Goal: Task Accomplishment & Management: Manage account settings

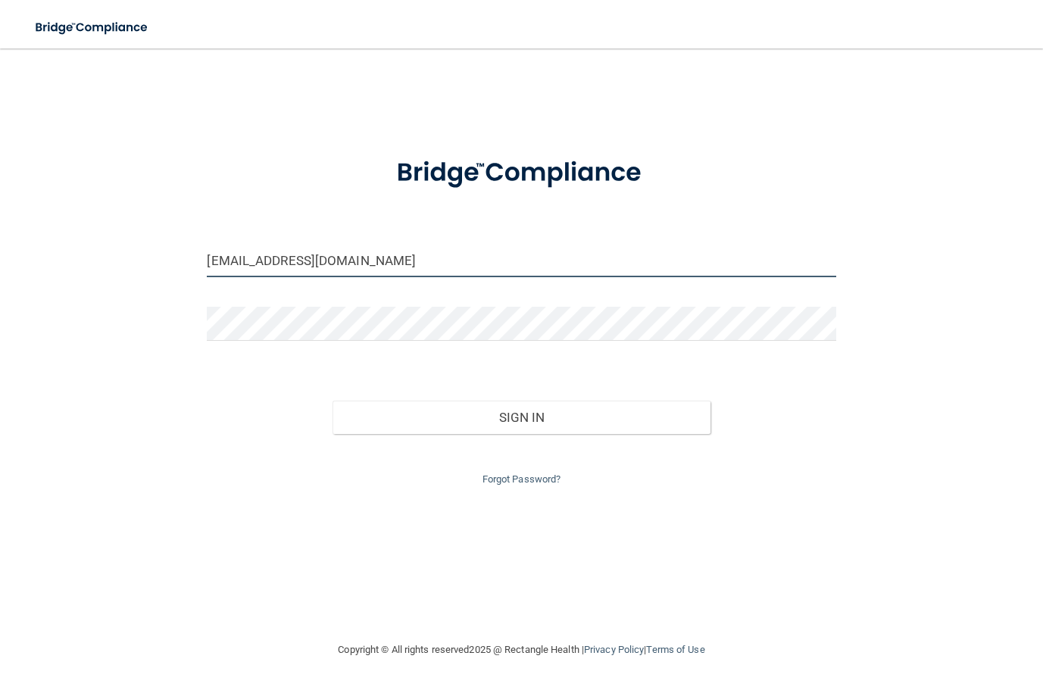
click at [319, 254] on input "[EMAIL_ADDRESS][DOMAIN_NAME]" at bounding box center [521, 260] width 629 height 34
type input "[EMAIL_ADDRESS][DOMAIN_NAME]"
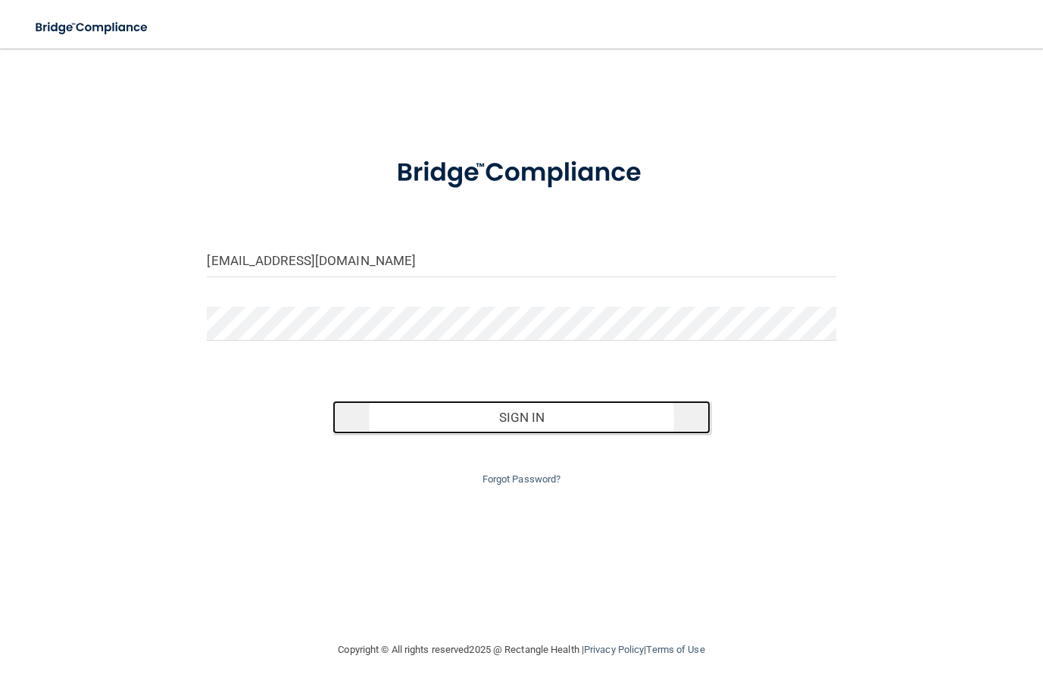
click at [499, 419] on button "Sign In" at bounding box center [521, 417] width 377 height 33
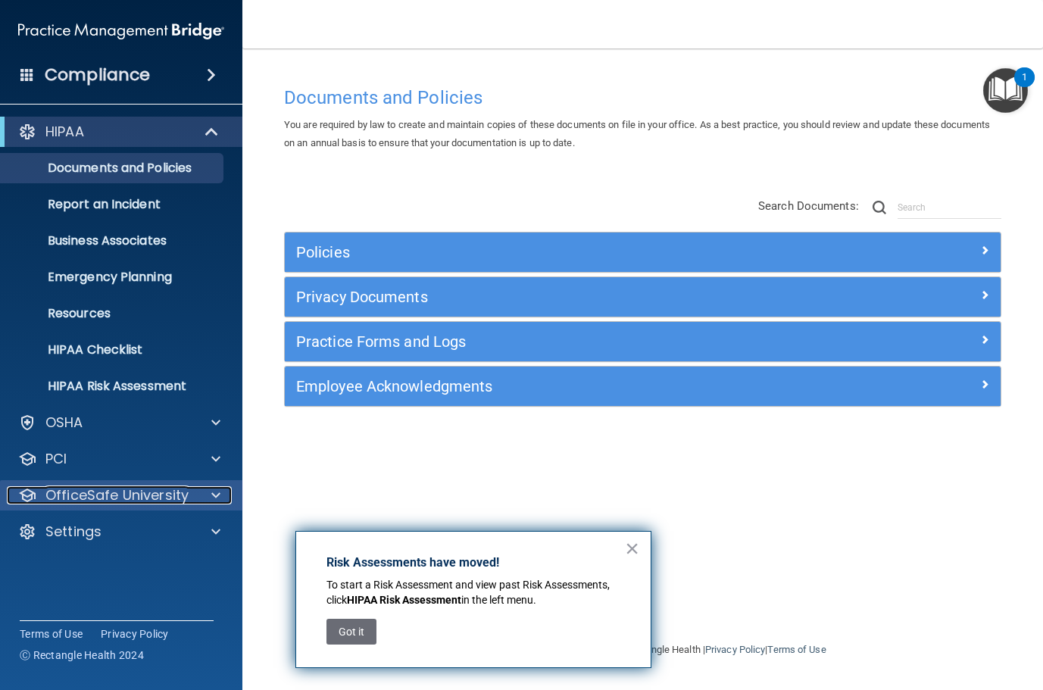
click at [165, 502] on p "OfficeSafe University" at bounding box center [116, 495] width 143 height 18
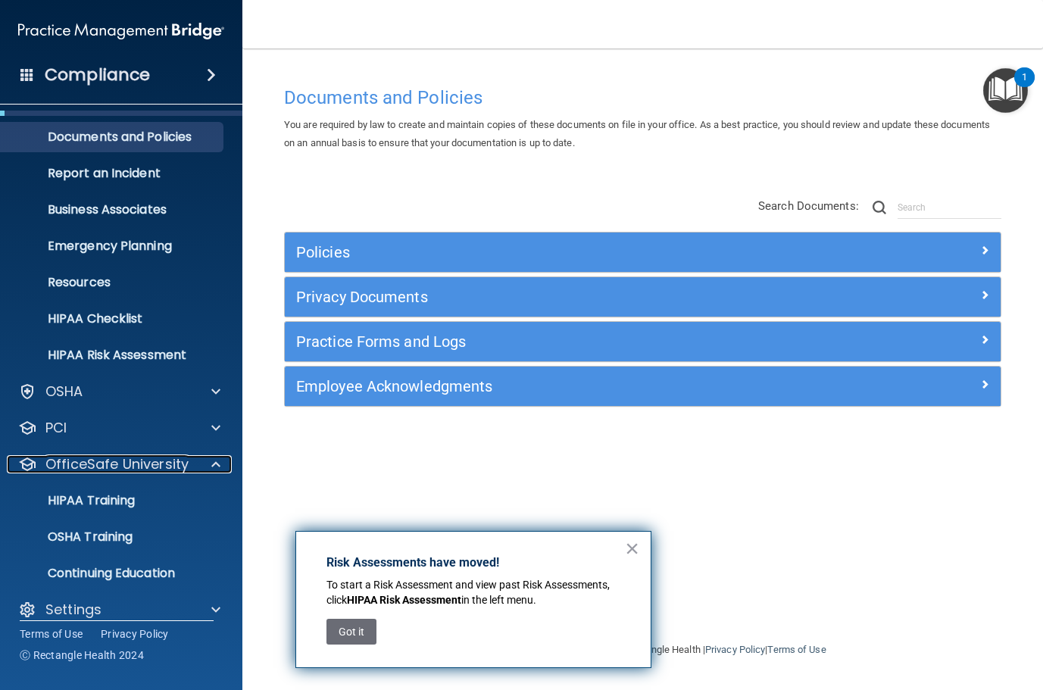
scroll to position [48, 0]
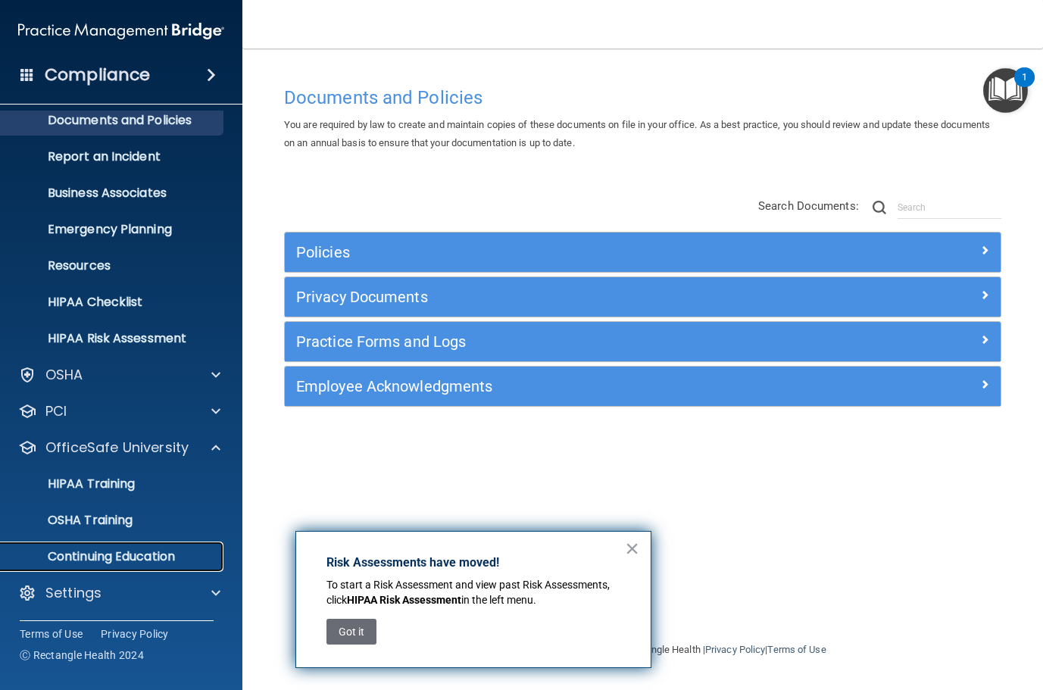
click at [151, 554] on p "Continuing Education" at bounding box center [113, 556] width 207 height 15
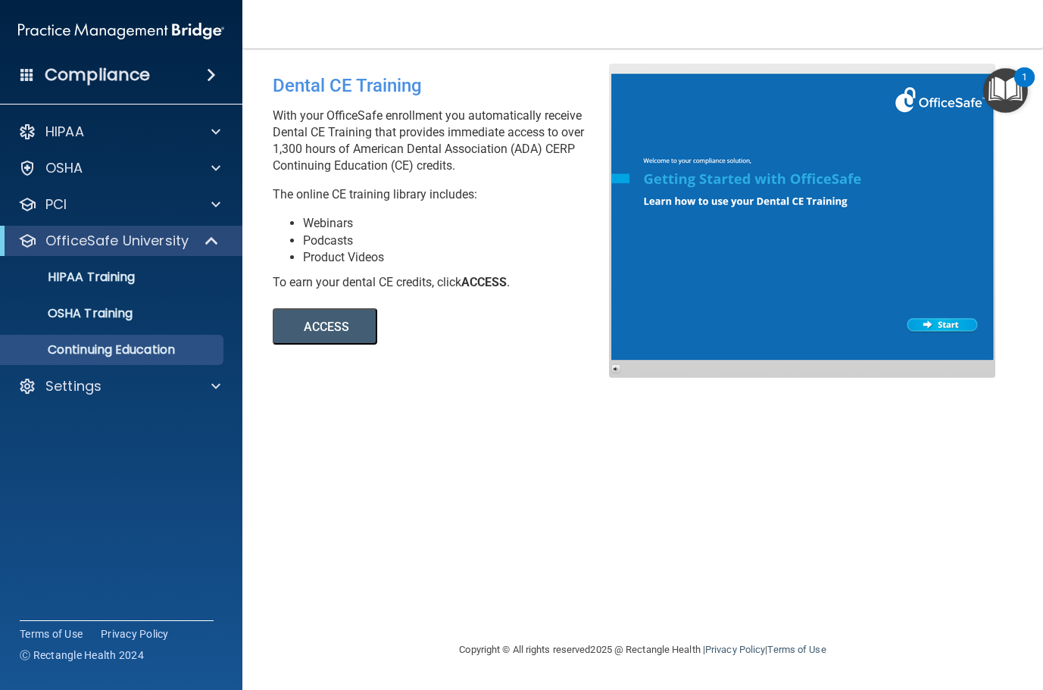
click at [339, 324] on button "ACCESS" at bounding box center [325, 326] width 105 height 36
click at [1002, 88] on img "Open Resource Center, 1 new notification" at bounding box center [1006, 90] width 45 height 45
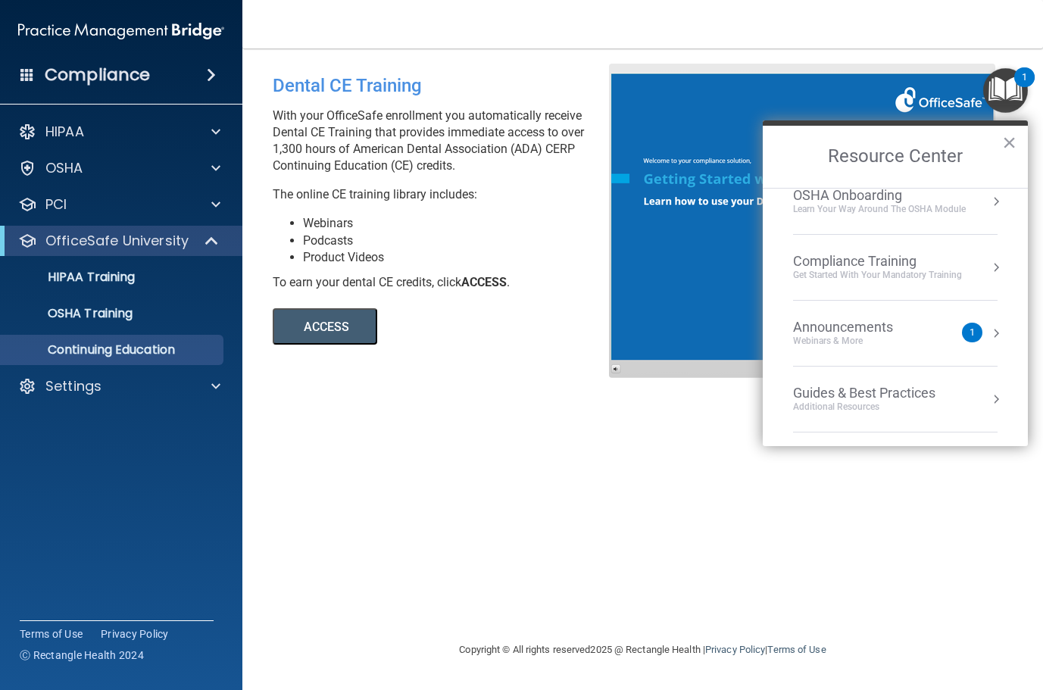
scroll to position [217, 0]
click at [937, 257] on li "Announcements Webinars & More 1" at bounding box center [895, 269] width 205 height 66
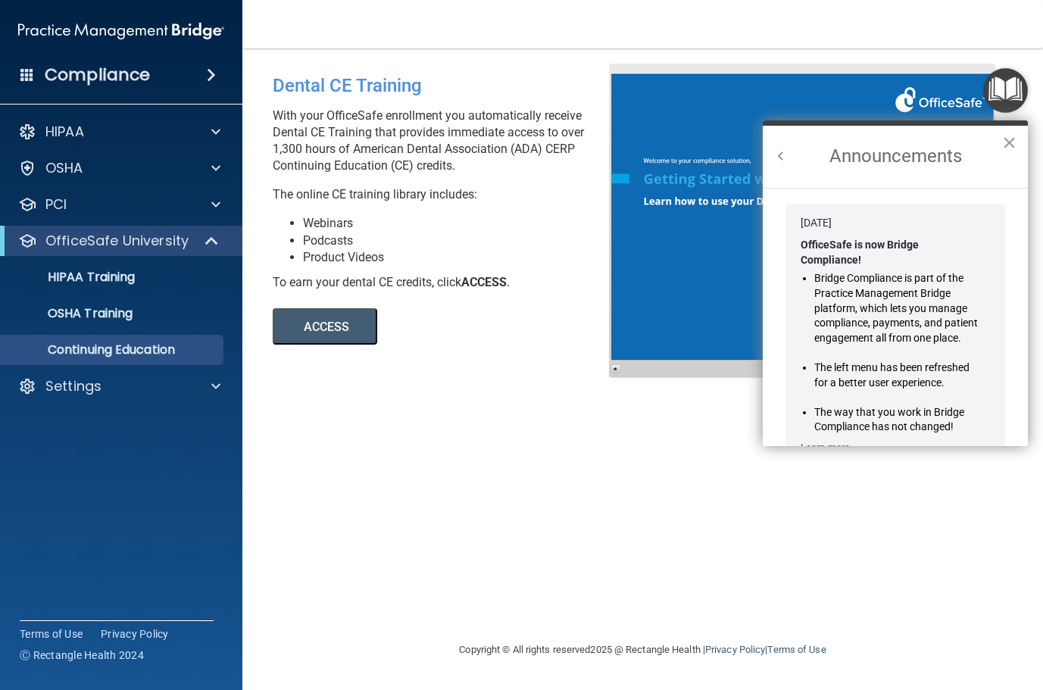
scroll to position [266, 0]
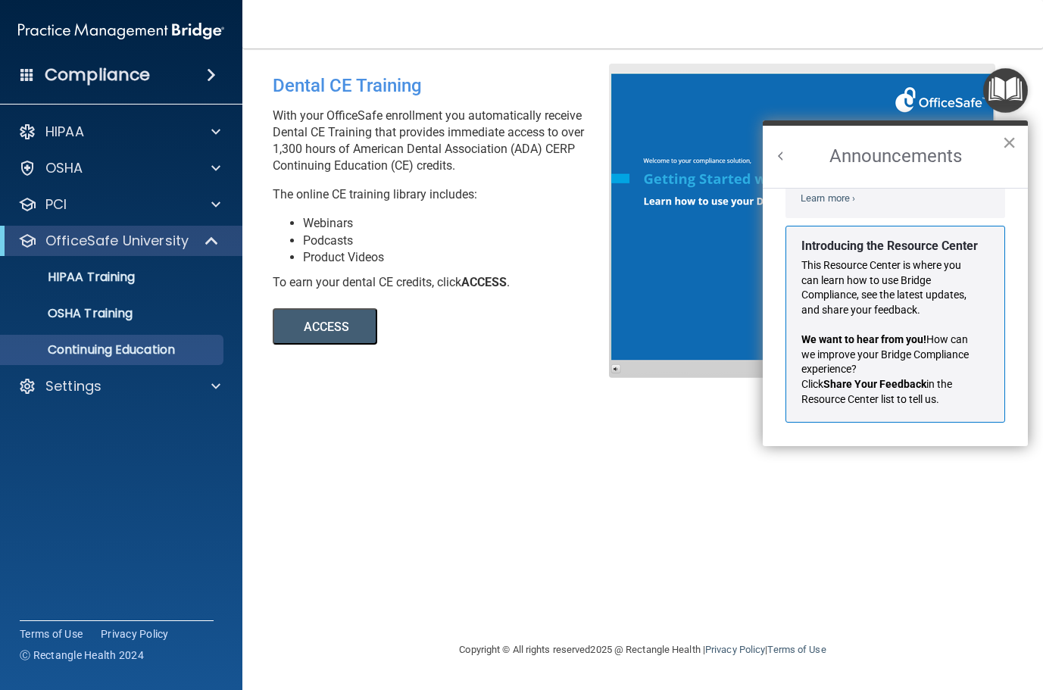
click at [1006, 138] on button "×" at bounding box center [1009, 142] width 14 height 24
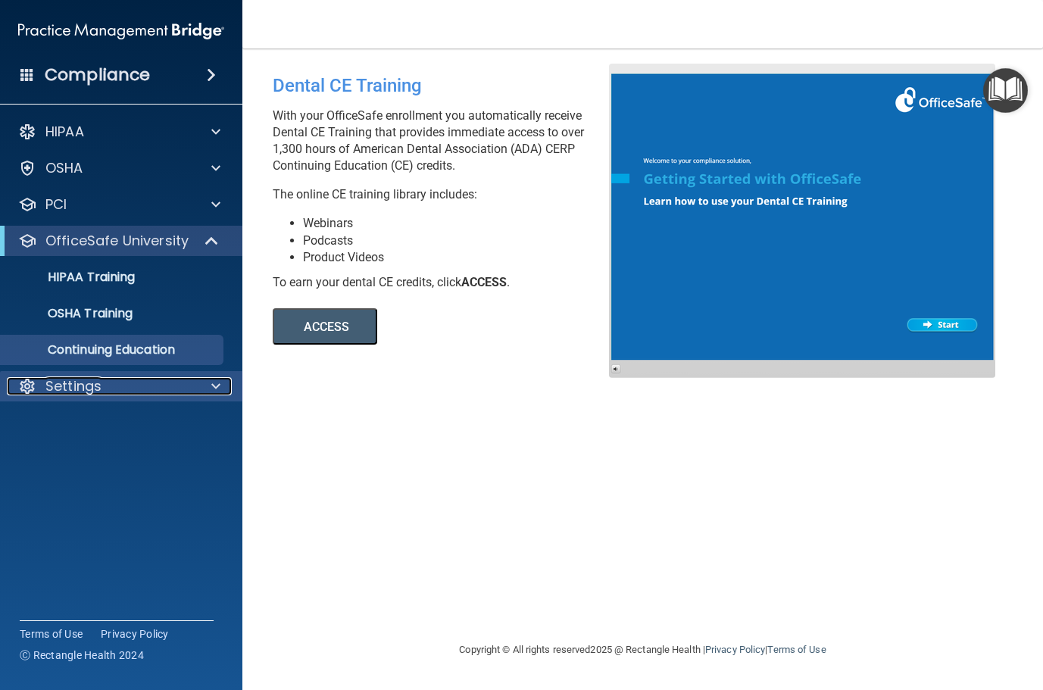
click at [218, 387] on span at bounding box center [215, 386] width 9 height 18
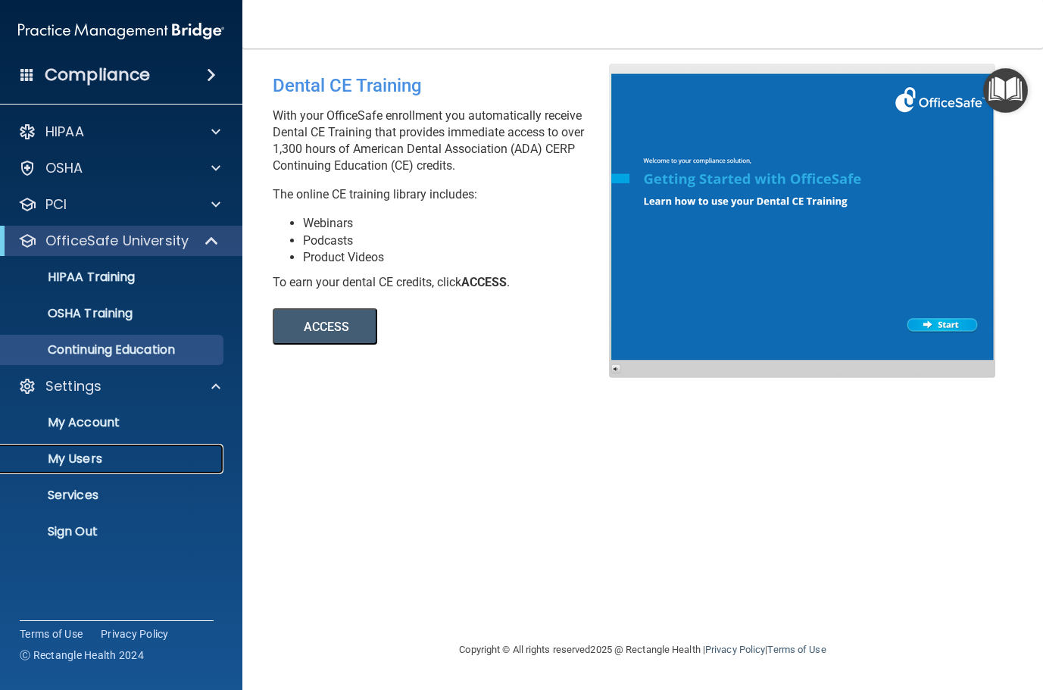
click at [117, 460] on p "My Users" at bounding box center [113, 459] width 207 height 15
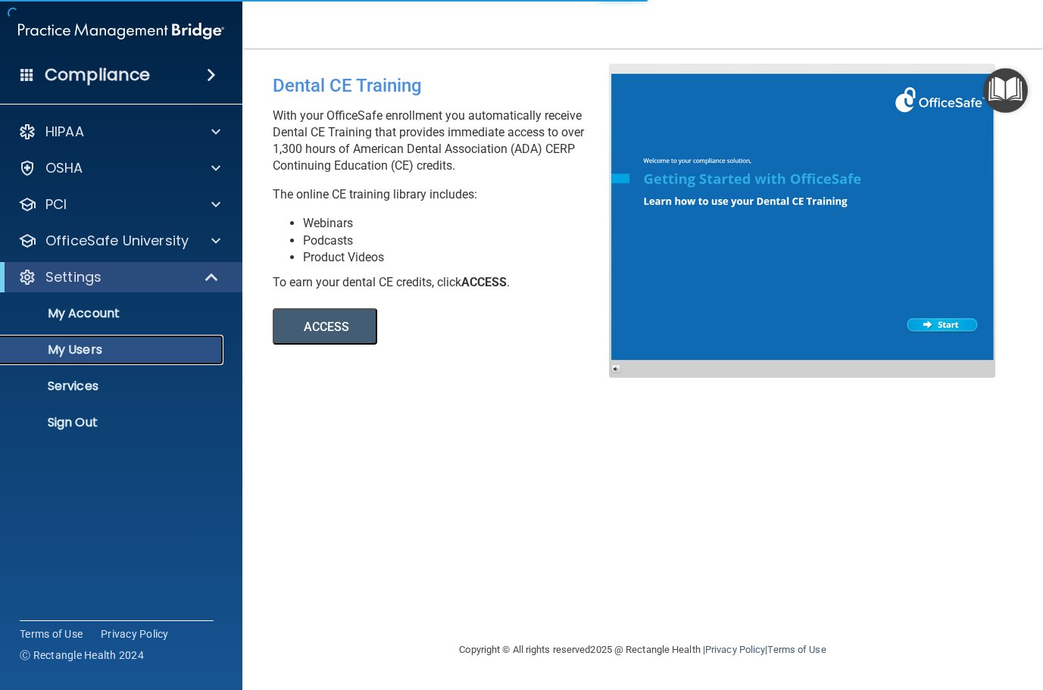
select select "20"
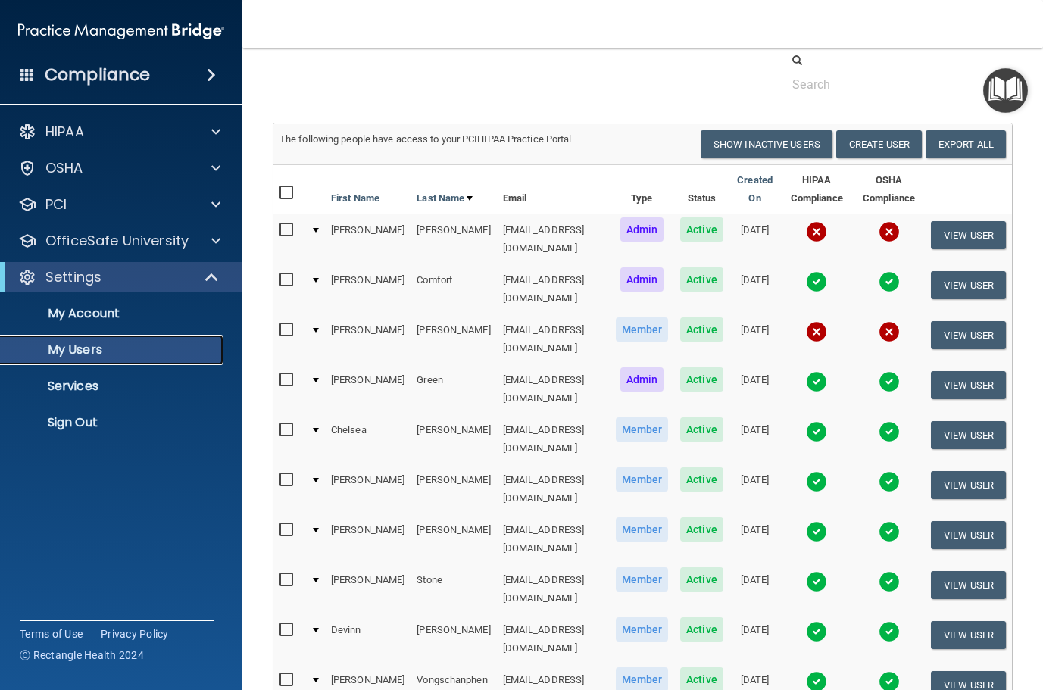
scroll to position [76, 0]
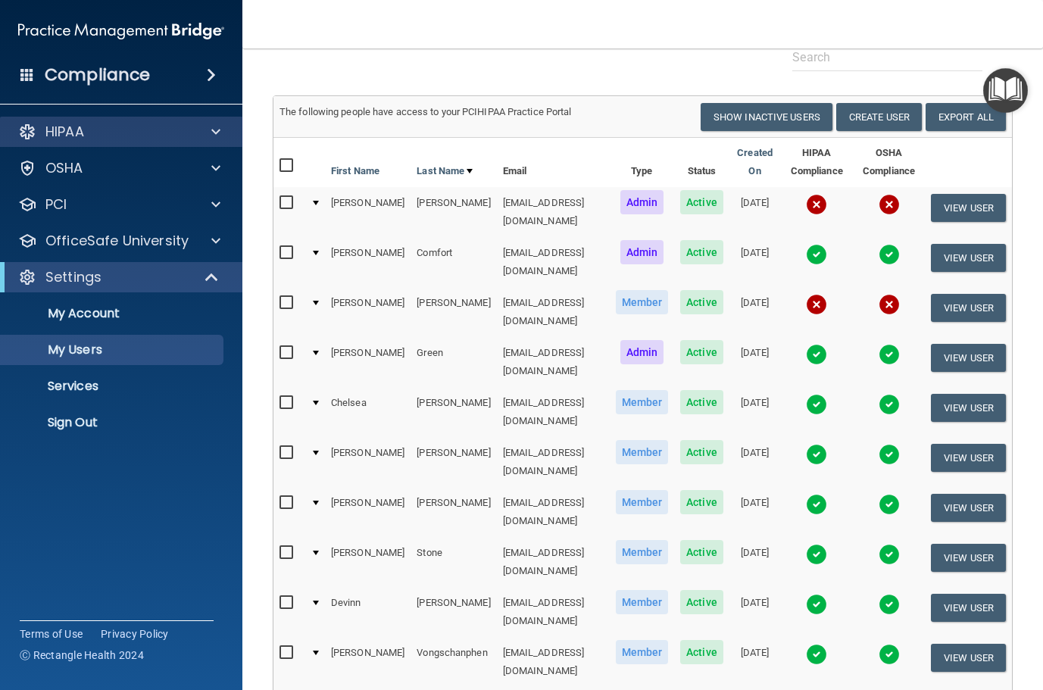
click at [123, 120] on div "HIPAA" at bounding box center [121, 132] width 243 height 30
click at [195, 133] on div at bounding box center [214, 132] width 38 height 18
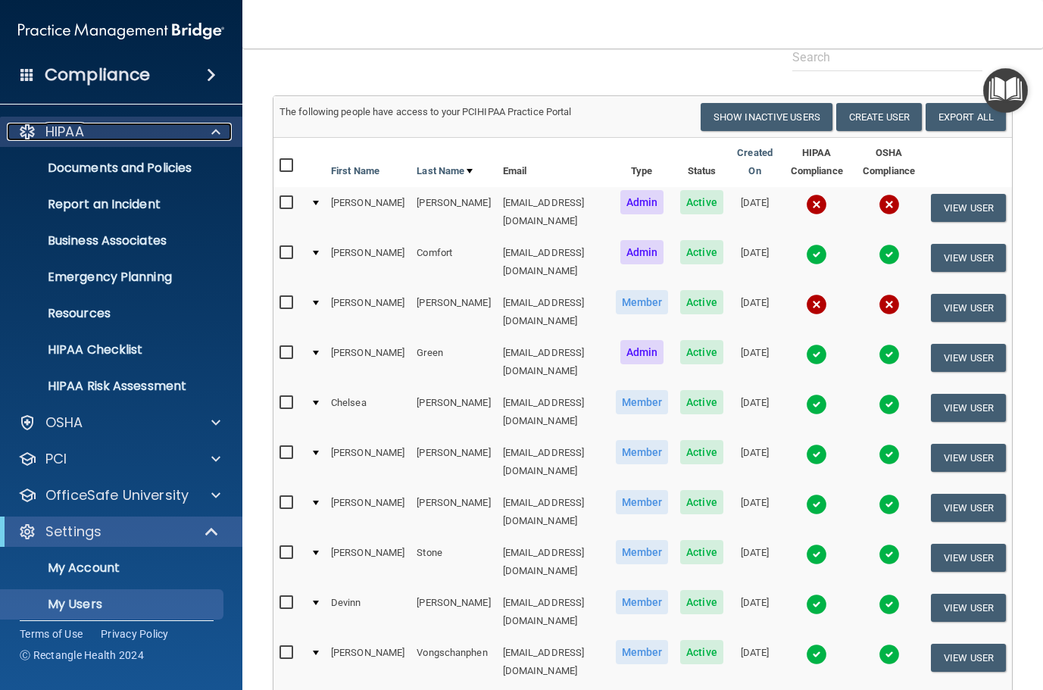
click at [211, 134] on span at bounding box center [215, 132] width 9 height 18
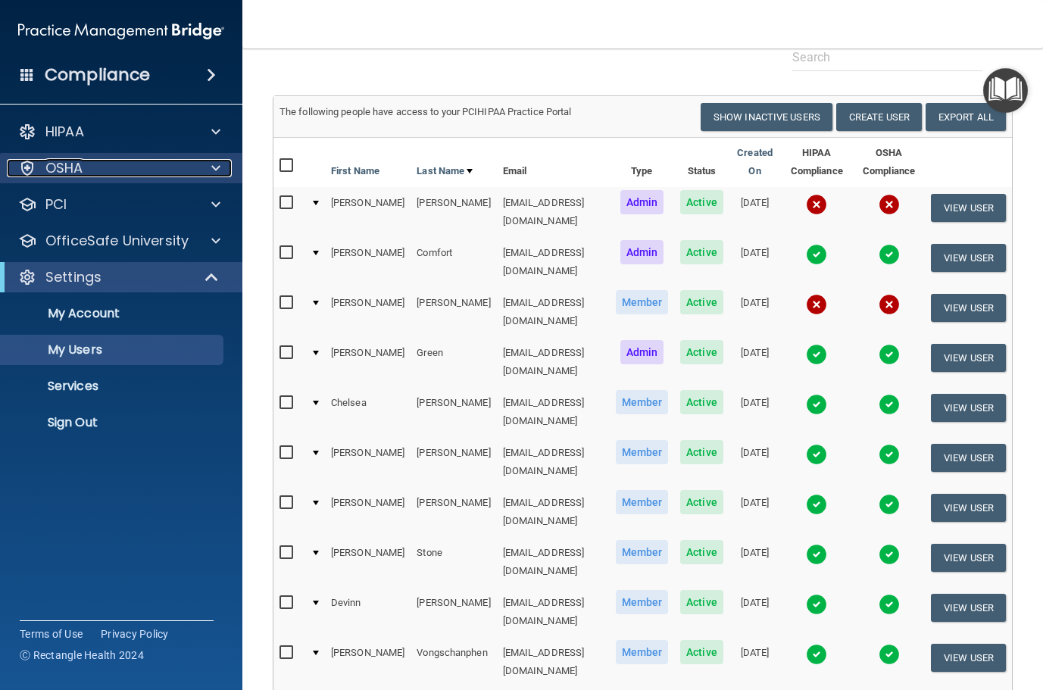
click at [211, 170] on span at bounding box center [215, 168] width 9 height 18
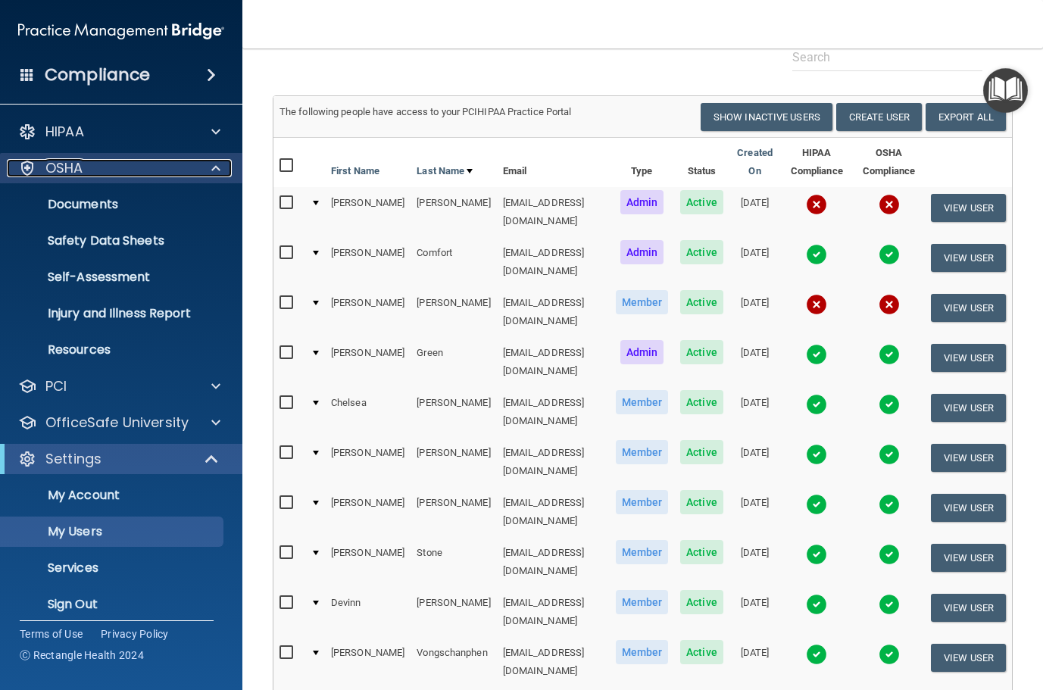
click at [211, 170] on span at bounding box center [215, 168] width 9 height 18
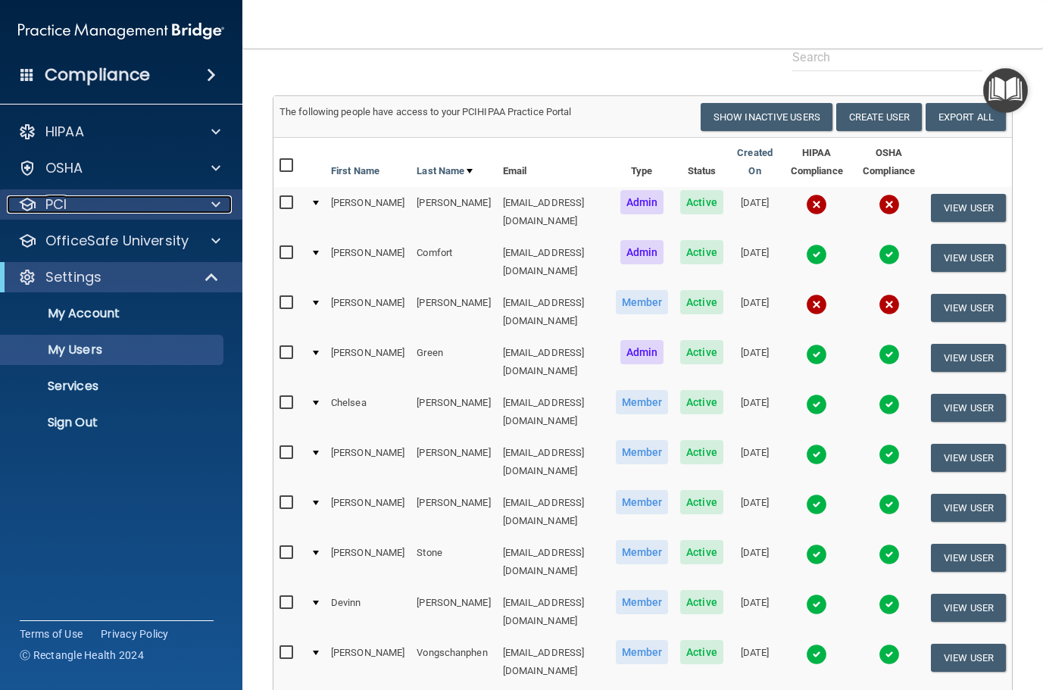
click at [211, 211] on span at bounding box center [215, 204] width 9 height 18
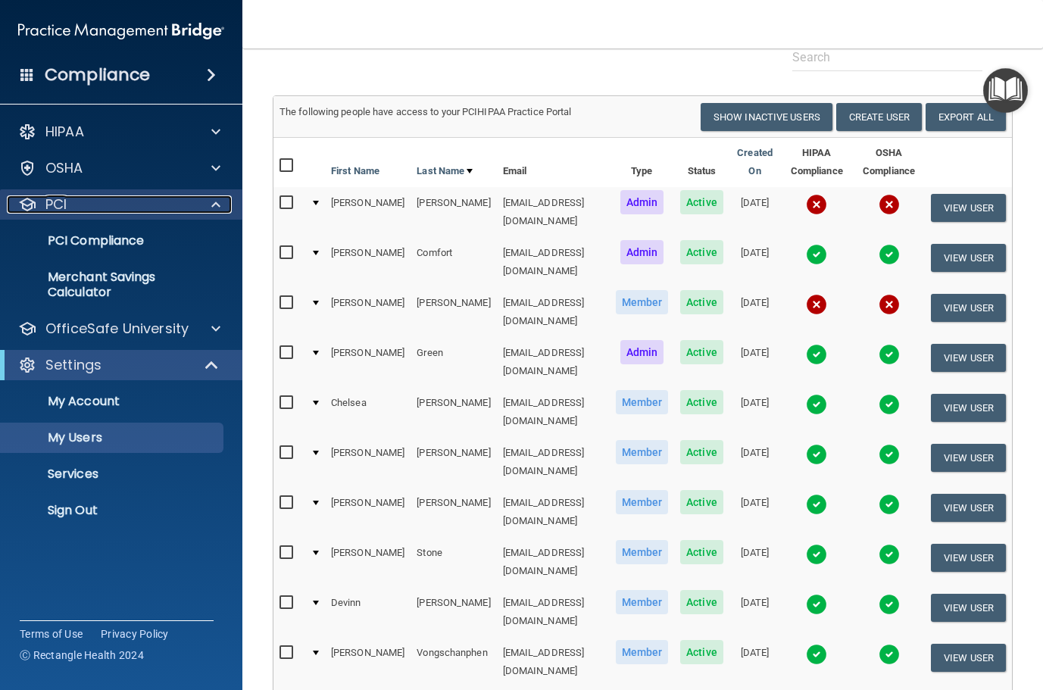
click at [211, 211] on span at bounding box center [215, 204] width 9 height 18
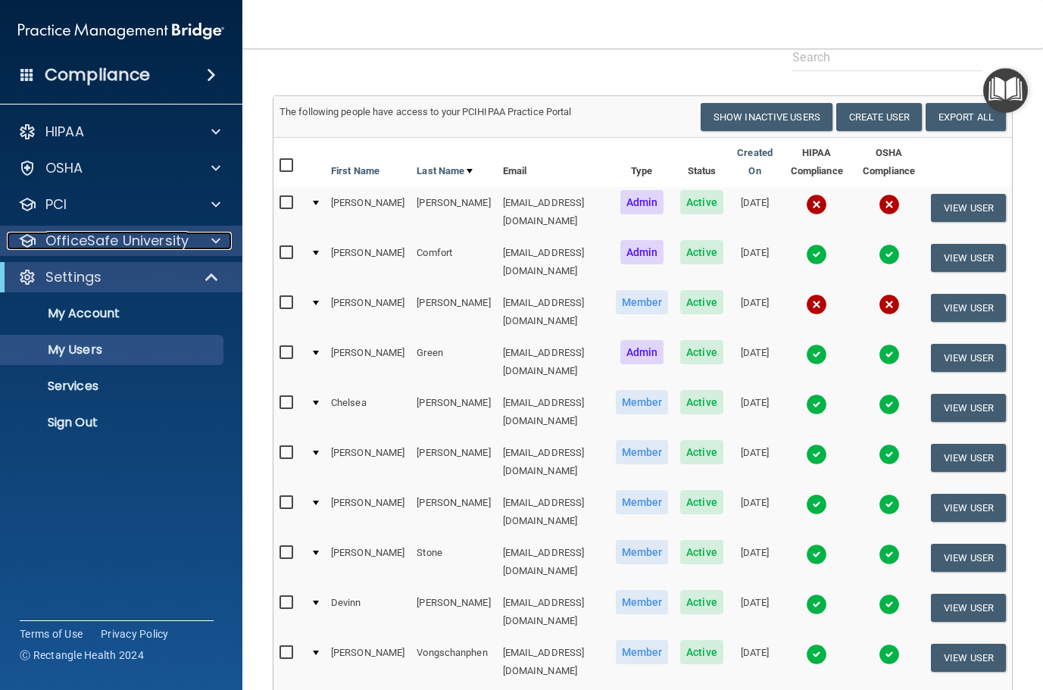
click at [211, 249] on span at bounding box center [215, 241] width 9 height 18
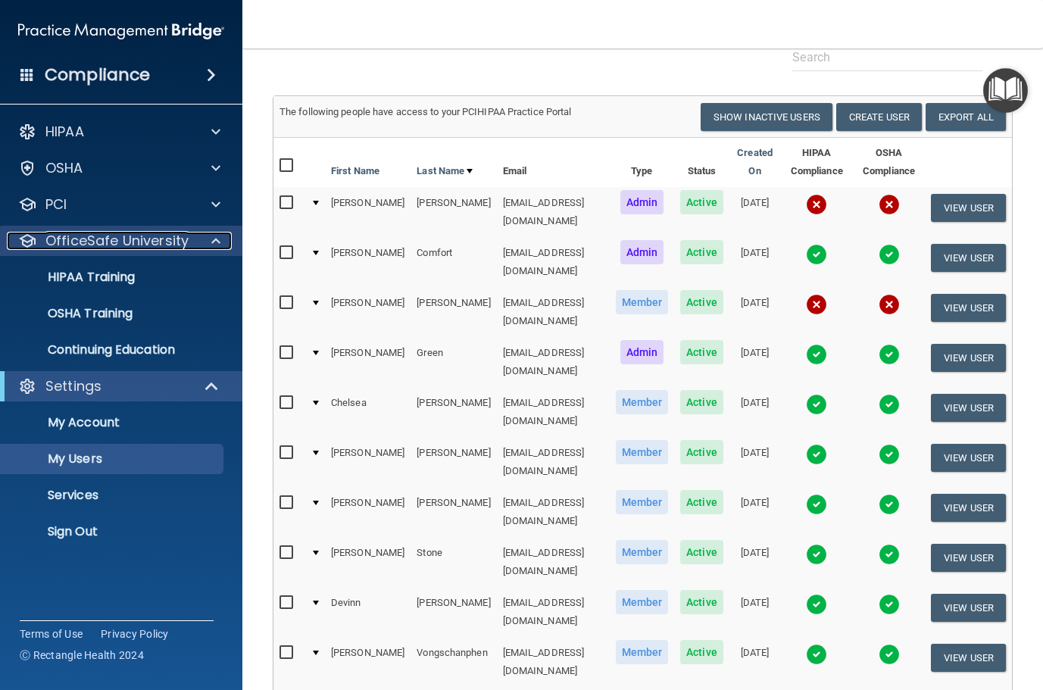
click at [211, 249] on span at bounding box center [215, 241] width 9 height 18
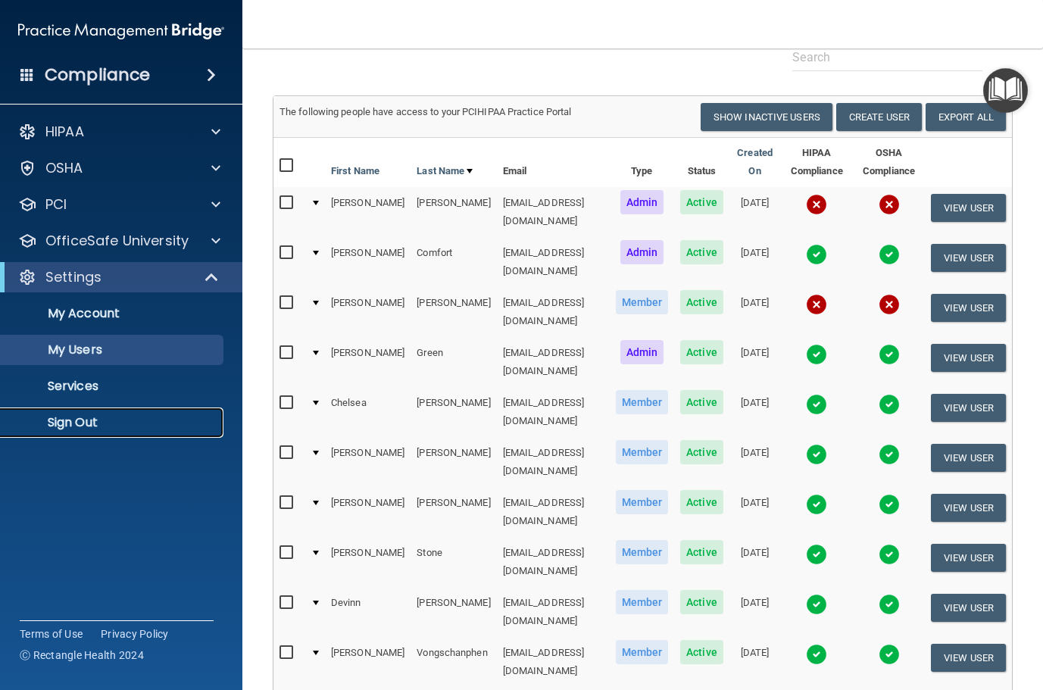
click at [143, 430] on p "Sign Out" at bounding box center [113, 422] width 207 height 15
